Goal: Information Seeking & Learning: Learn about a topic

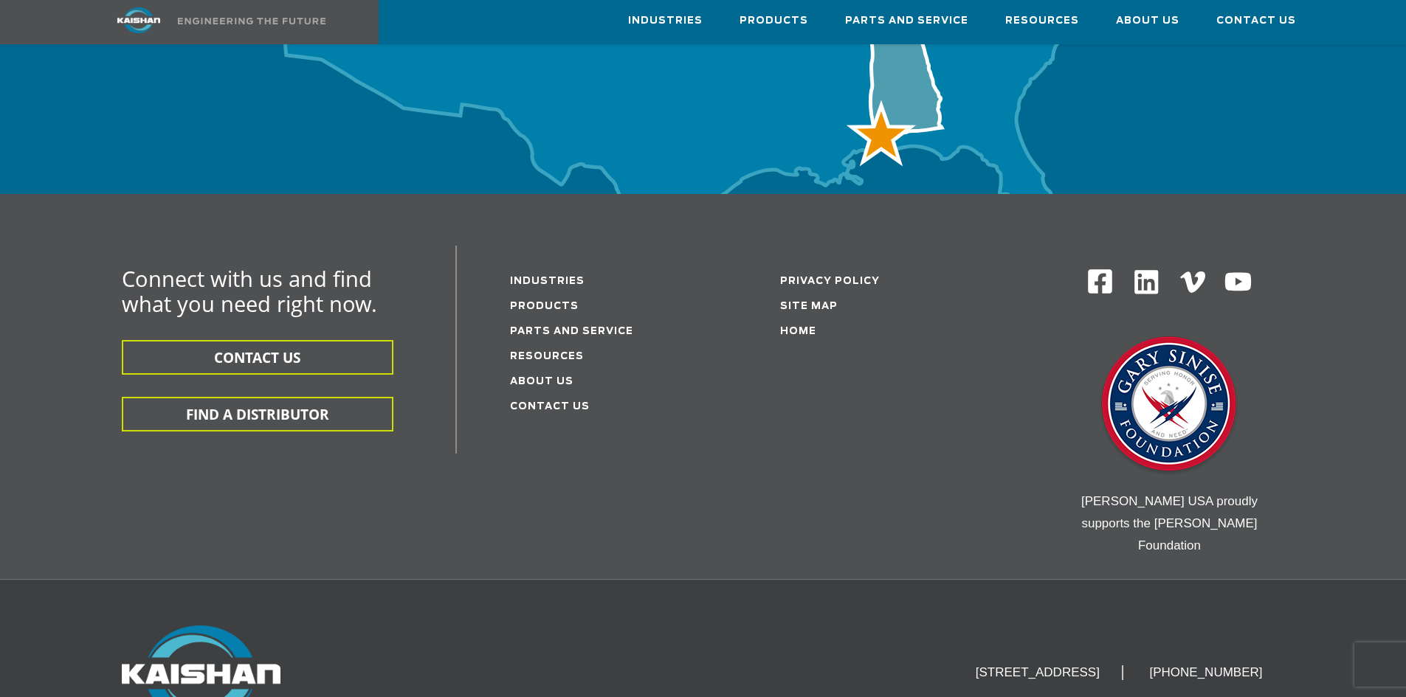
scroll to position [4861, 0]
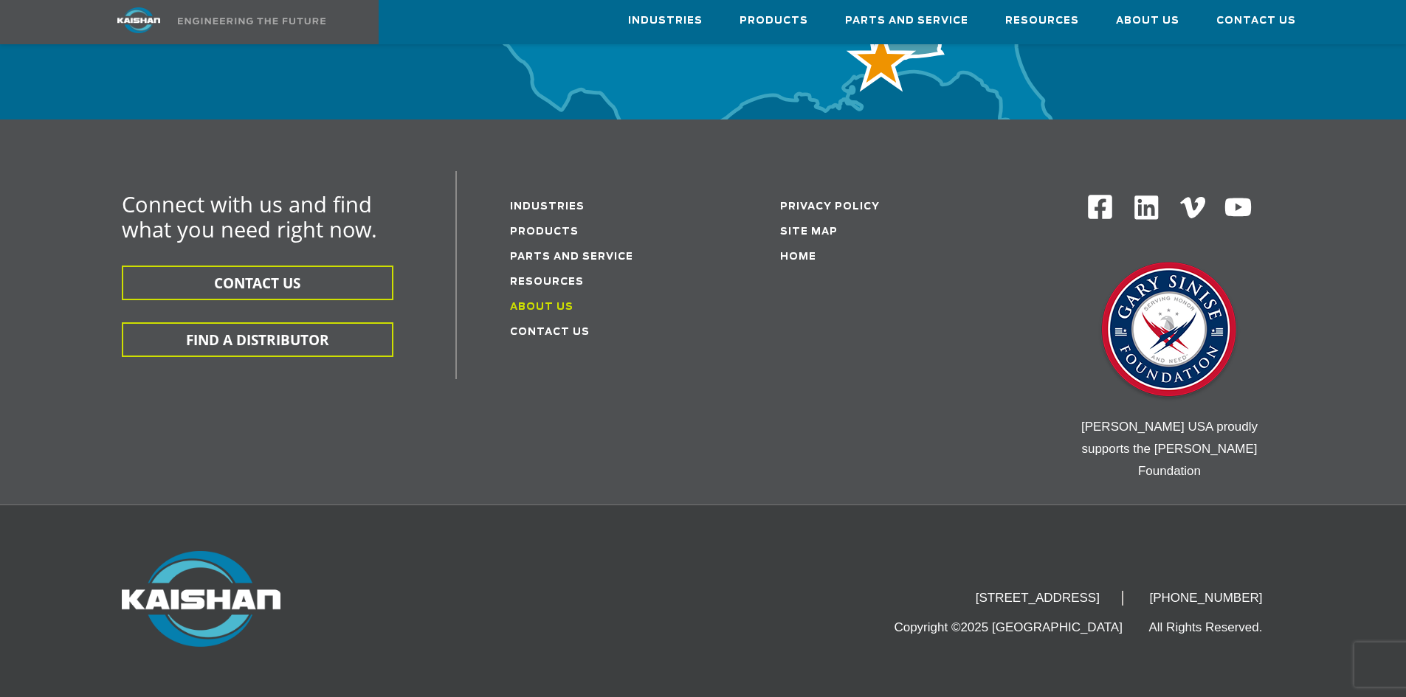
click at [542, 303] on link "About Us" at bounding box center [541, 308] width 63 height 10
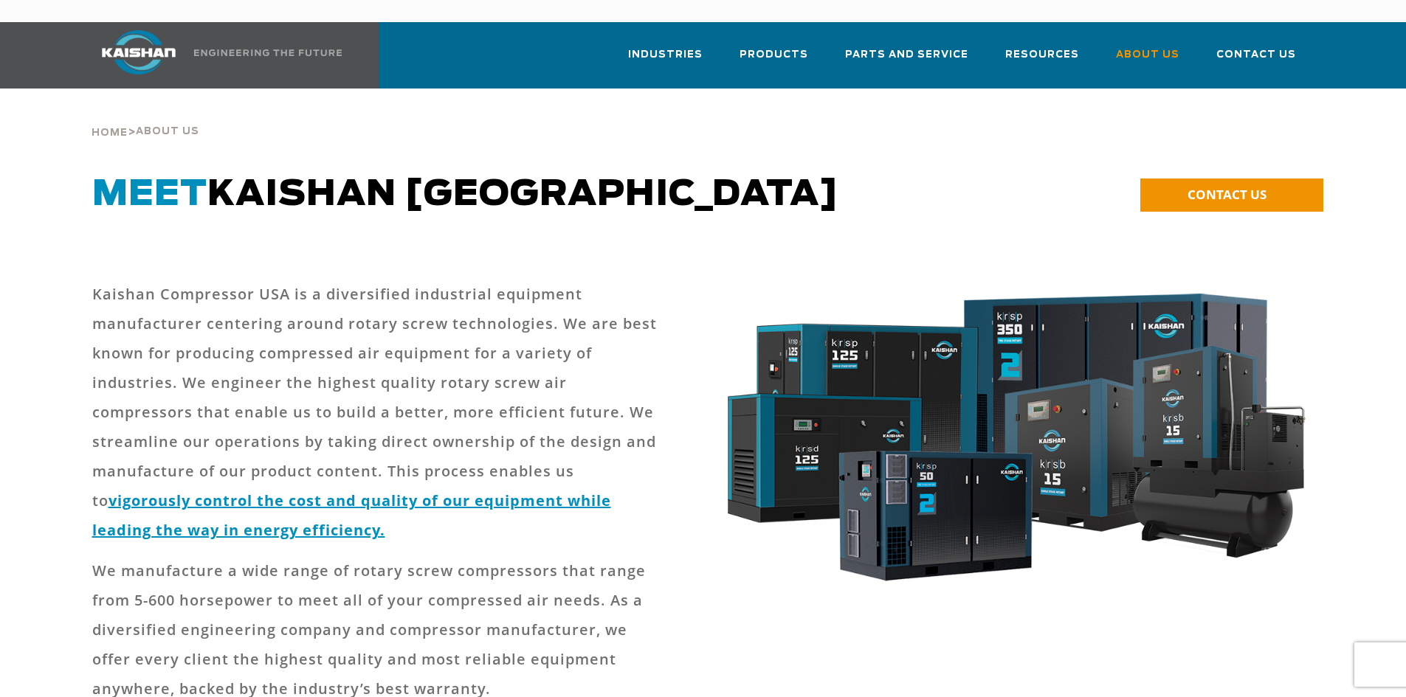
click at [396, 316] on p "Kaishan Compressor USA is a diversified industrial equipment manufacturer cente…" at bounding box center [378, 413] width 573 height 266
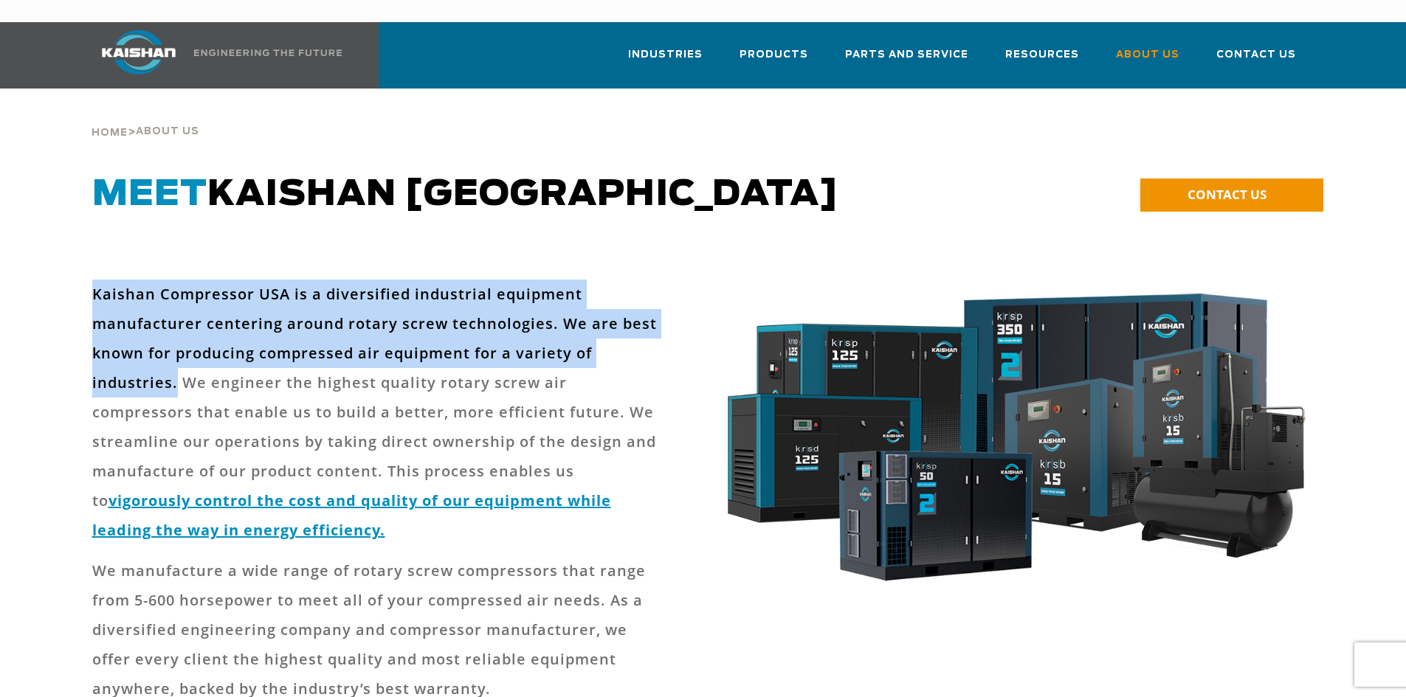
drag, startPoint x: 174, startPoint y: 350, endPoint x: 86, endPoint y: 281, distance: 111.4
click at [86, 281] on div "Kaishan Compressor USA is a diversified industrial equipment manufacturer cente…" at bounding box center [393, 636] width 620 height 712
copy p "Kaishan Compressor USA is a diversified industrial equipment manufacturer cente…"
click at [149, 33] on img at bounding box center [138, 52] width 111 height 44
